Goal: Find contact information: Find contact information

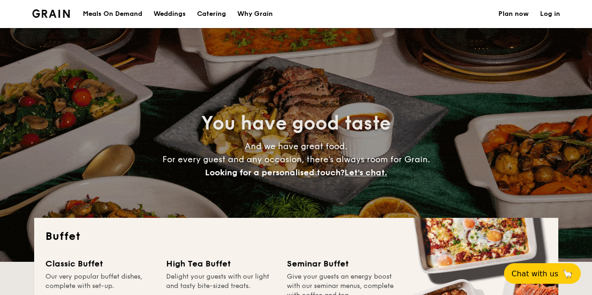
select select
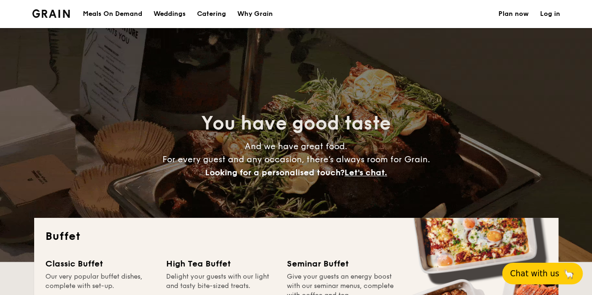
click at [552, 276] on span "Chat with us" at bounding box center [534, 273] width 49 height 9
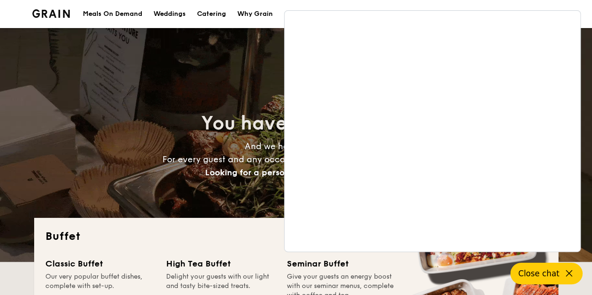
click at [183, 241] on h2 "Buffet" at bounding box center [296, 236] width 502 height 15
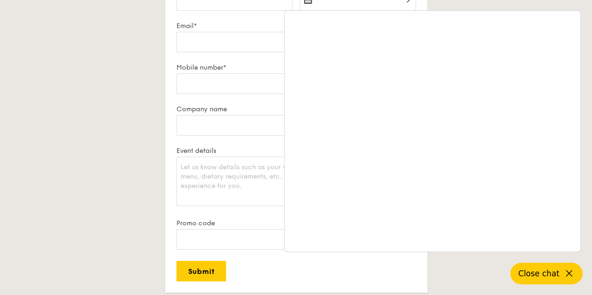
scroll to position [1984, 0]
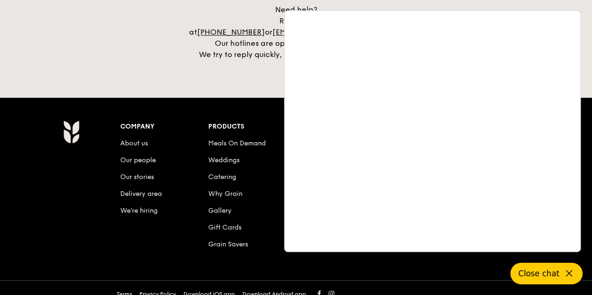
click at [71, 241] on div "Company About us Our people Our stories Delivery area We’re hiring Products Mea…" at bounding box center [296, 182] width 539 height 168
click at [564, 272] on icon at bounding box center [568, 273] width 11 height 11
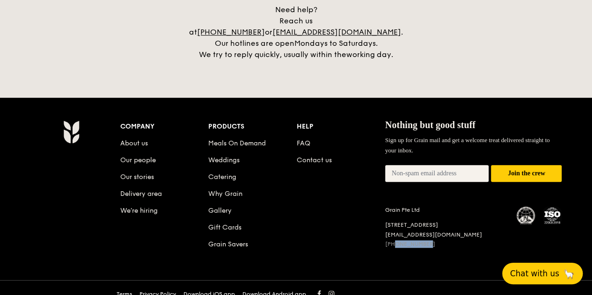
drag, startPoint x: 430, startPoint y: 235, endPoint x: 396, endPoint y: 229, distance: 34.2
click at [396, 241] on div "[PHONE_NUMBER]" at bounding box center [445, 244] width 121 height 7
copy link "3163 5335"
click at [399, 241] on div "Company About us Our people Our stories Delivery area We’re hiring Products Mea…" at bounding box center [341, 192] width 442 height 145
drag, startPoint x: 453, startPoint y: 221, endPoint x: 386, endPoint y: 221, distance: 67.4
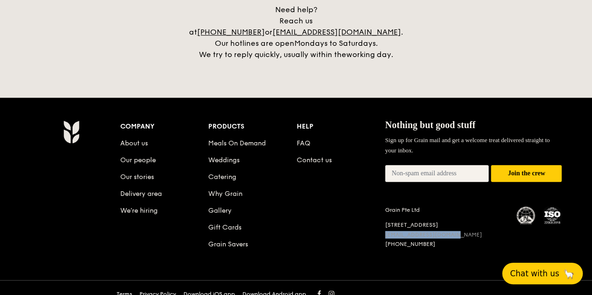
click at [386, 231] on div "[EMAIL_ADDRESS][DOMAIN_NAME]" at bounding box center [445, 234] width 121 height 7
copy link "[EMAIL_ADDRESS][DOMAIN_NAME]"
